Goal: Information Seeking & Learning: Learn about a topic

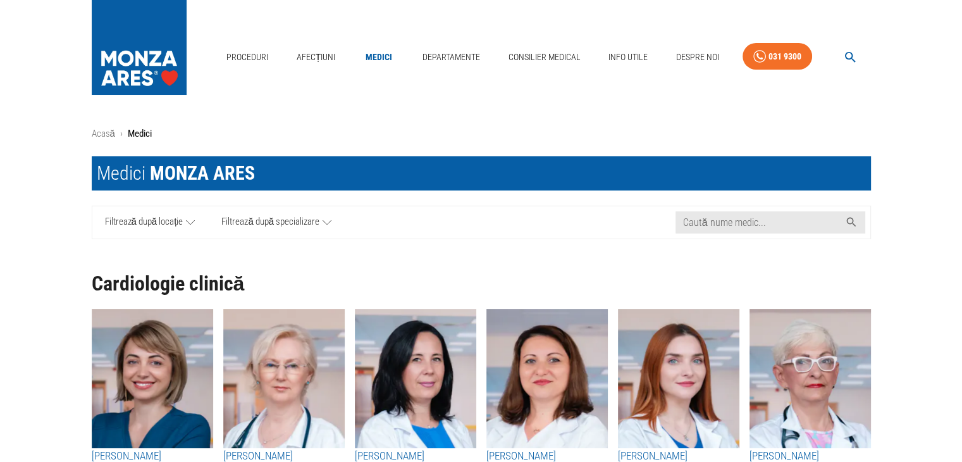
click at [326, 223] on icon at bounding box center [326, 222] width 9 height 16
click at [188, 219] on icon at bounding box center [190, 222] width 9 height 16
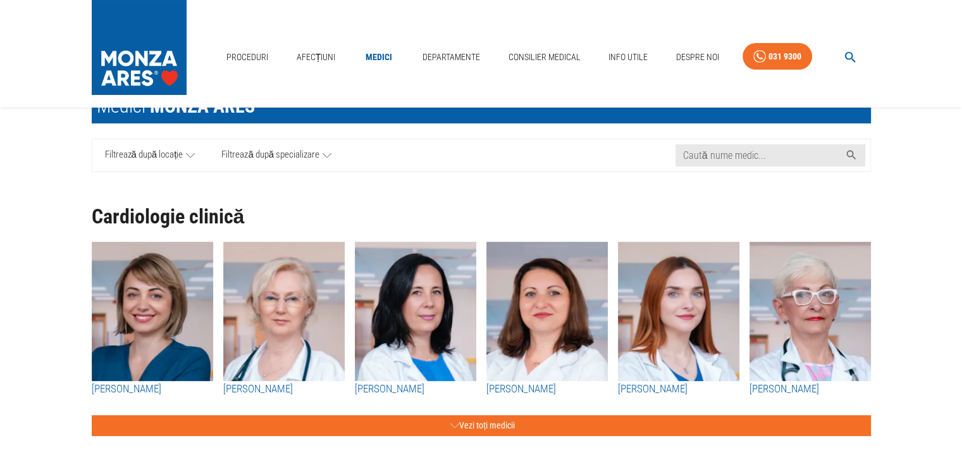
scroll to position [33, 0]
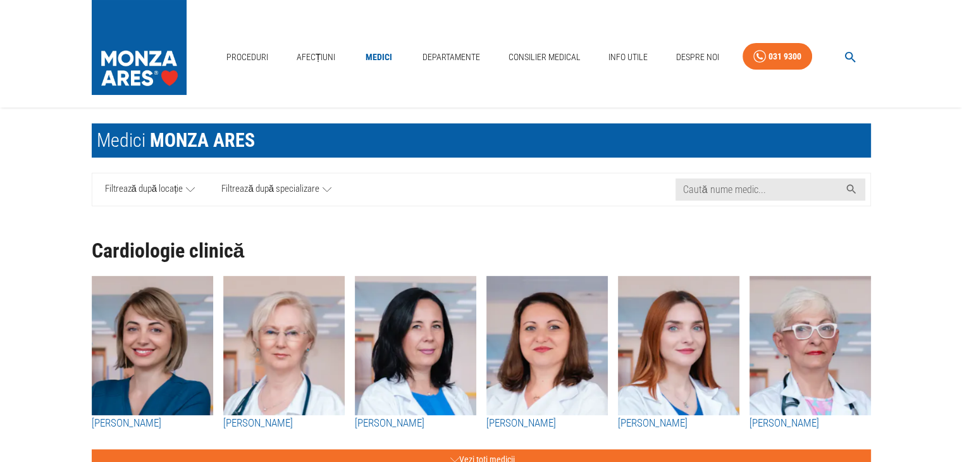
click at [195, 185] on icon at bounding box center [190, 189] width 9 height 16
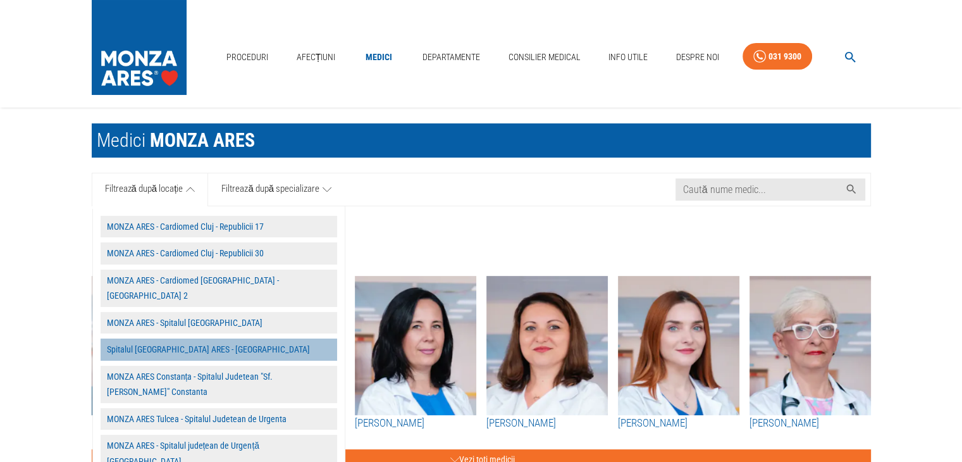
click at [192, 338] on button "Spitalul [GEOGRAPHIC_DATA] ARES - [GEOGRAPHIC_DATA]" at bounding box center [219, 349] width 236 height 22
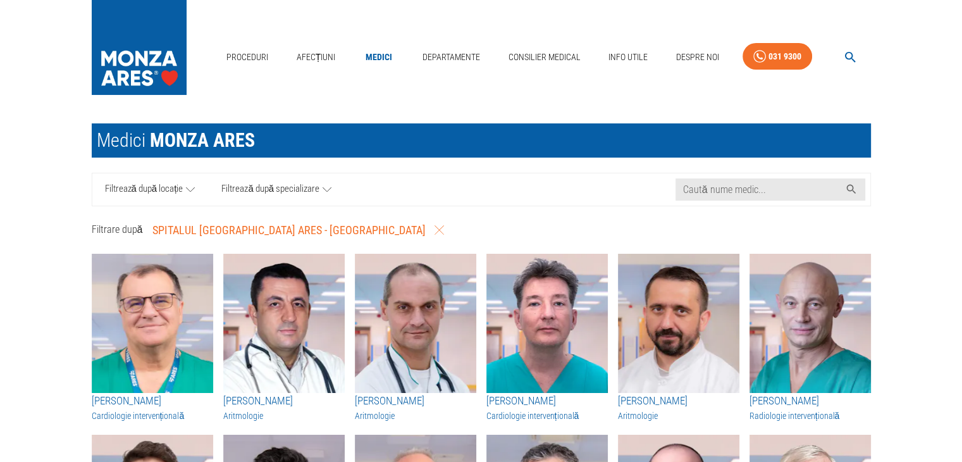
scroll to position [8, 0]
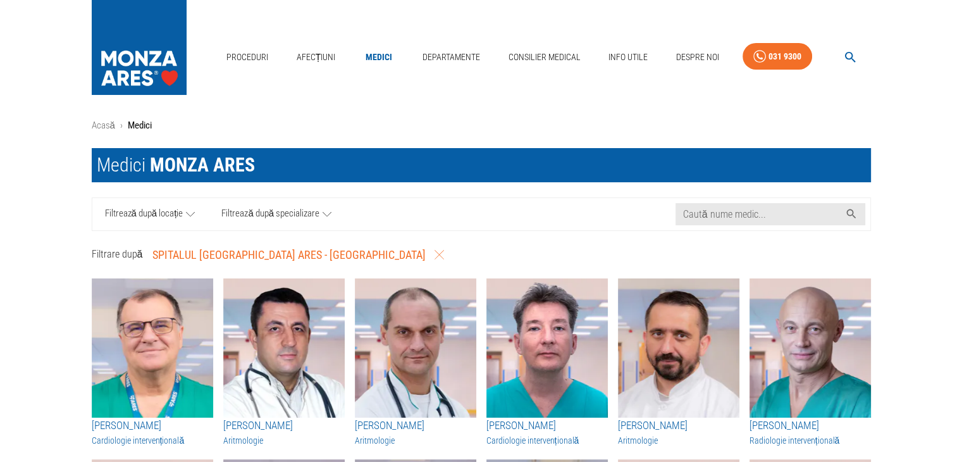
click at [325, 209] on icon at bounding box center [326, 214] width 9 height 16
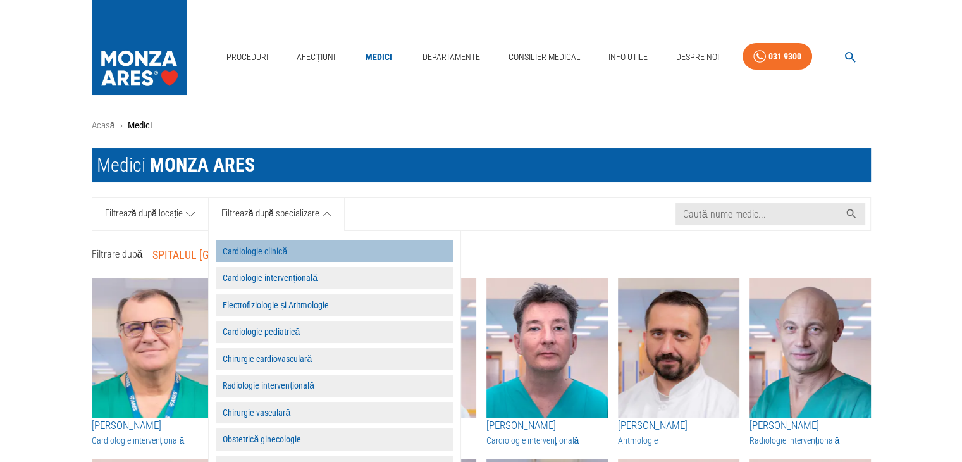
click at [274, 246] on button "Cardiologie clinică" at bounding box center [334, 251] width 236 height 22
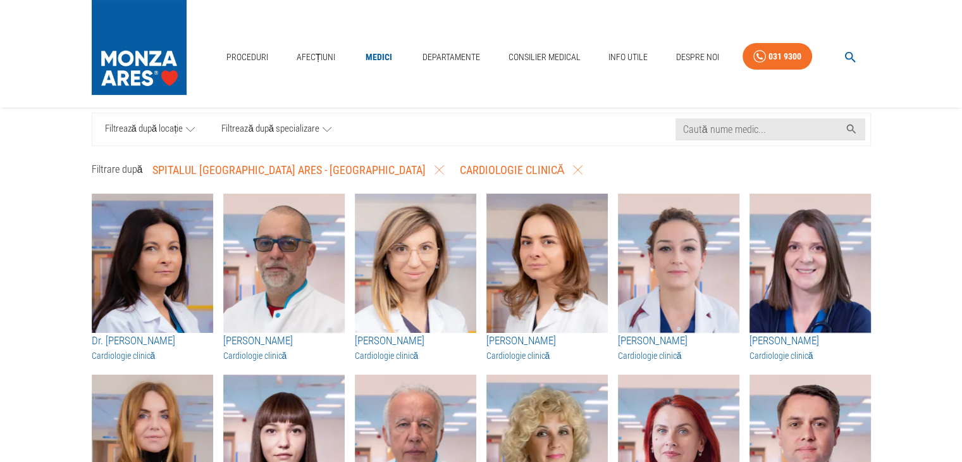
scroll to position [0, 0]
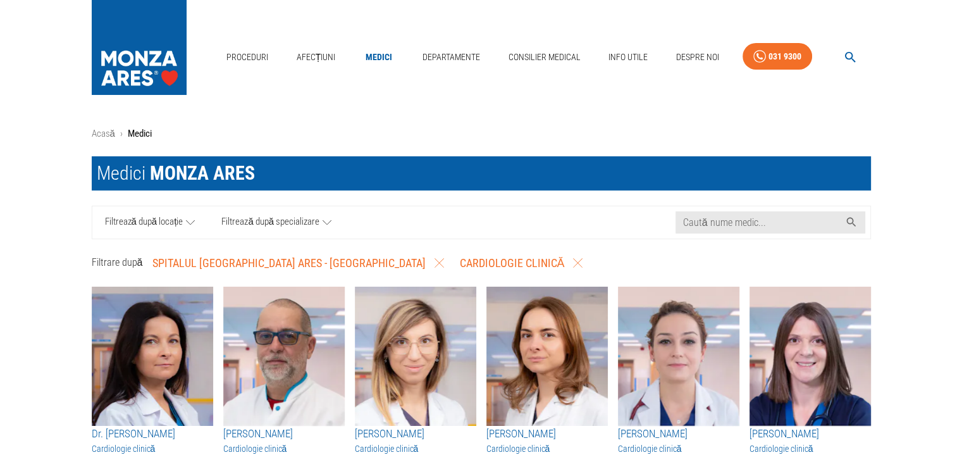
click at [326, 221] on icon at bounding box center [326, 222] width 9 height 16
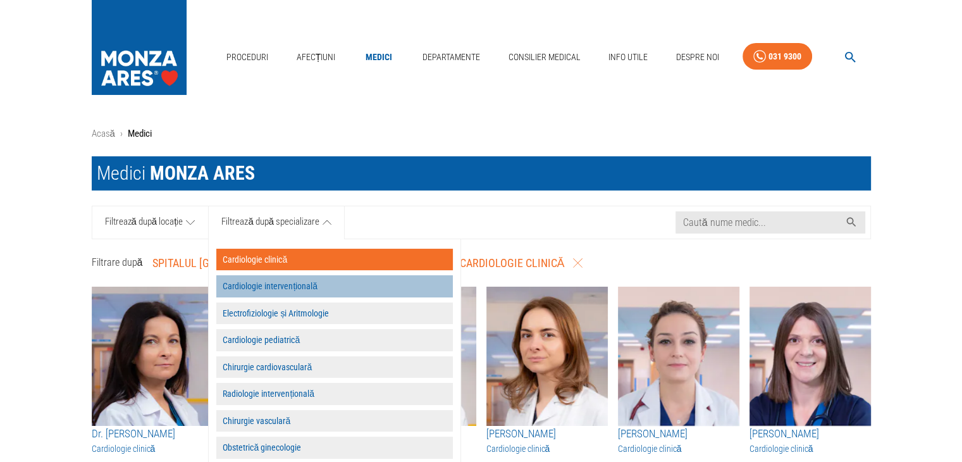
click at [300, 286] on button "Cardiologie intervențională" at bounding box center [334, 286] width 236 height 22
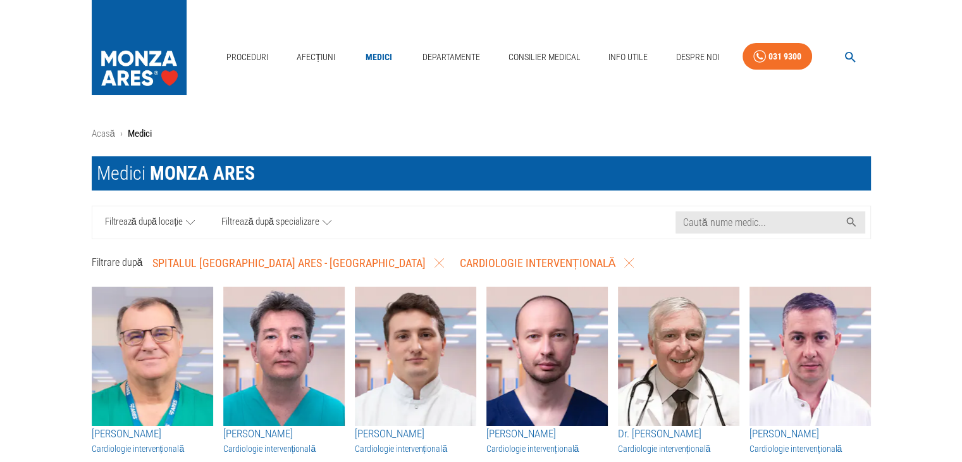
click at [322, 219] on icon at bounding box center [326, 222] width 9 height 16
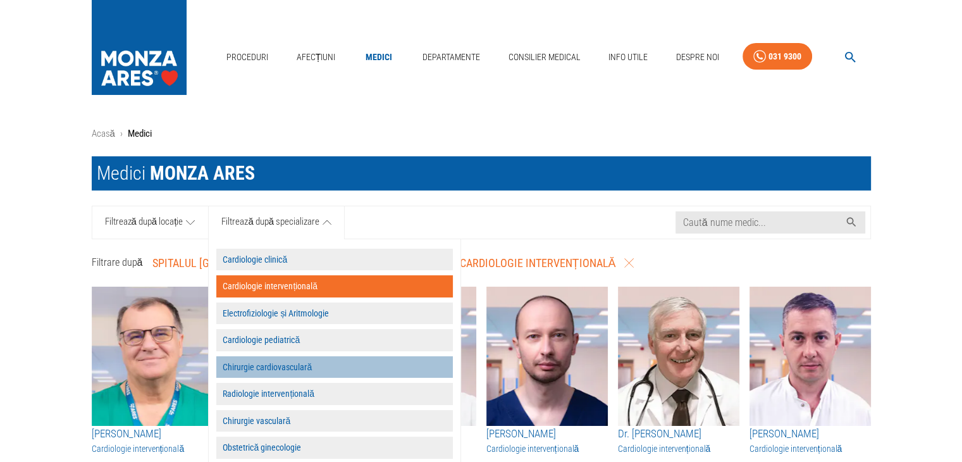
click at [280, 366] on button "Chirurgie cardiovasculară" at bounding box center [334, 367] width 236 height 22
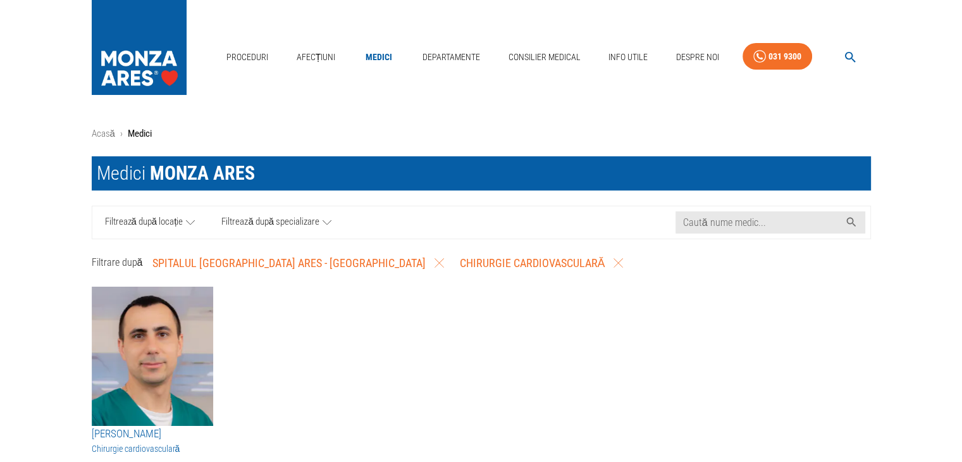
click at [326, 222] on icon at bounding box center [326, 222] width 9 height 16
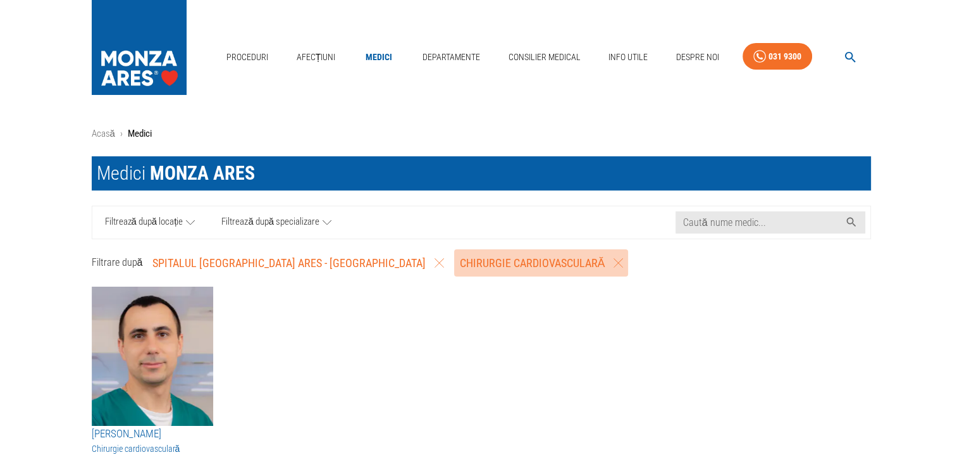
click at [613, 263] on icon "button" at bounding box center [617, 262] width 9 height 9
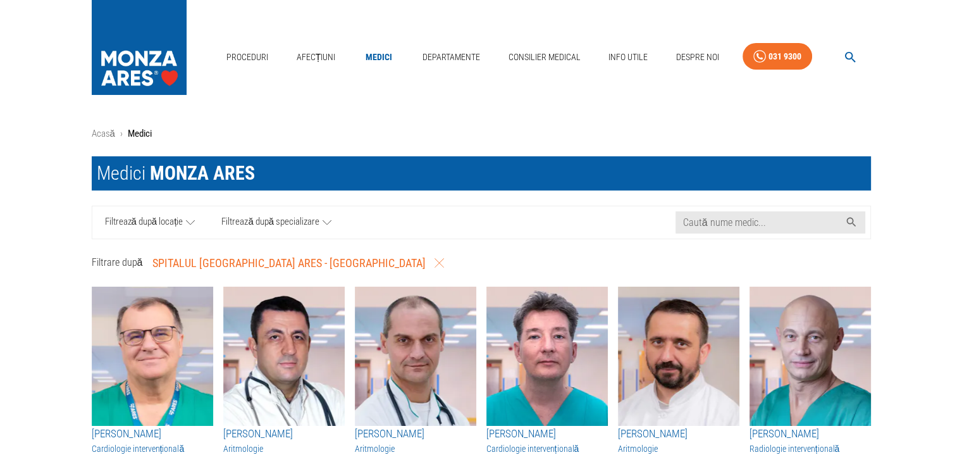
click at [327, 223] on icon at bounding box center [326, 222] width 9 height 16
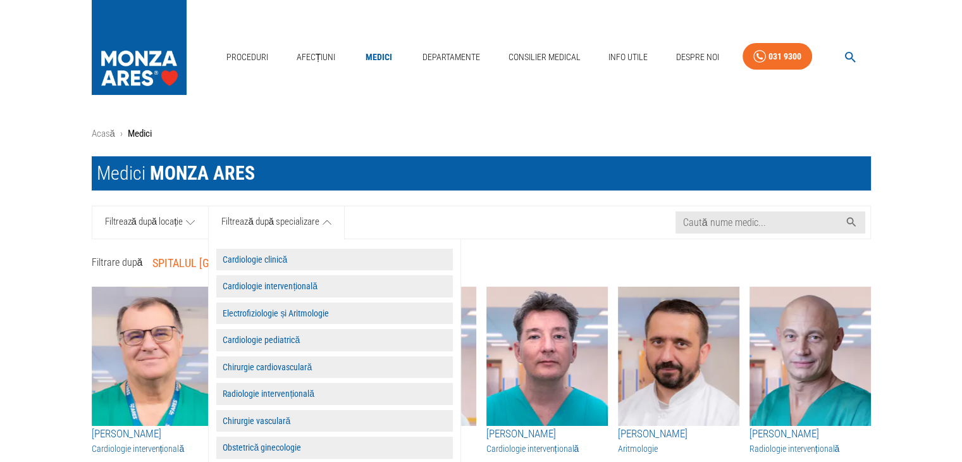
click at [321, 309] on button "Electrofiziologie și Aritmologie" at bounding box center [334, 313] width 236 height 22
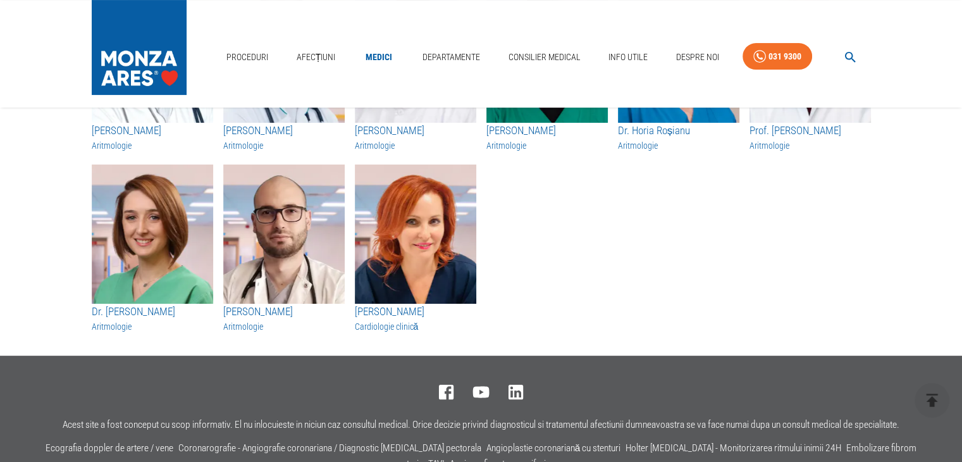
scroll to position [336, 0]
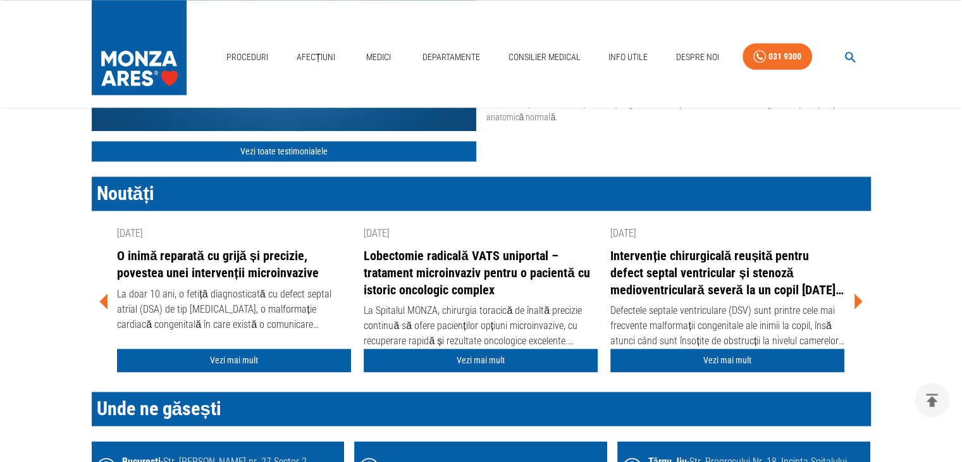
scroll to position [1558, 0]
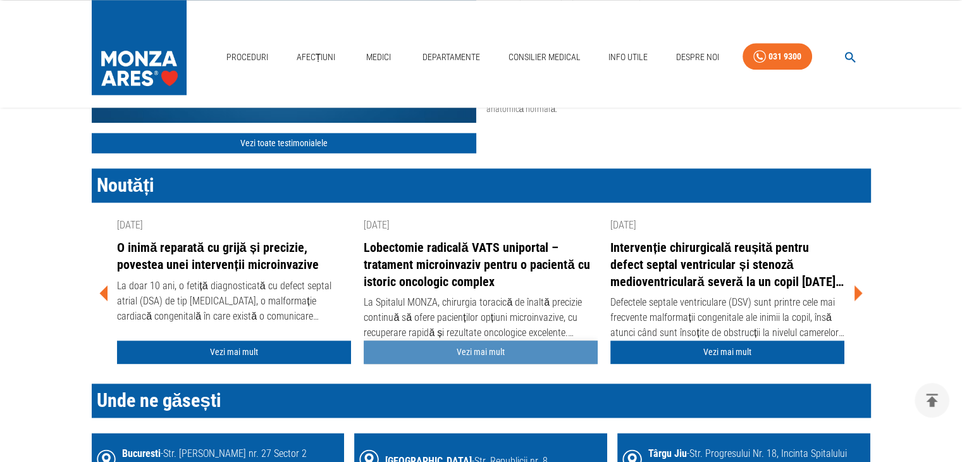
click at [478, 345] on link "Vezi mai mult" at bounding box center [481, 351] width 234 height 23
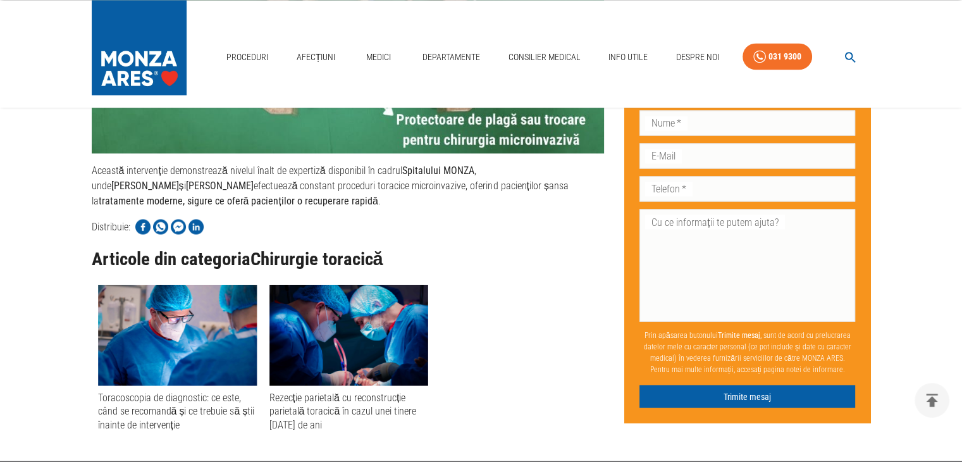
scroll to position [2223, 0]
